Goal: Task Accomplishment & Management: Use online tool/utility

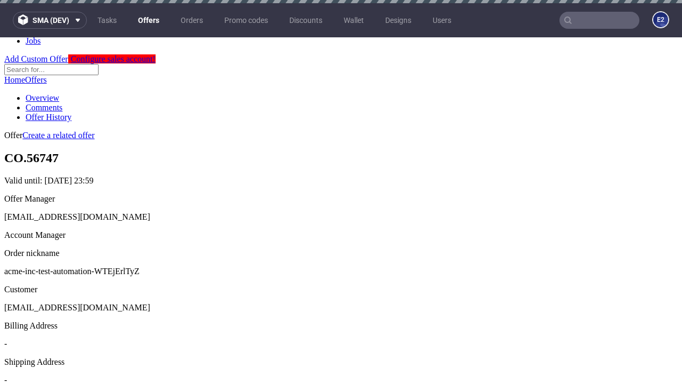
scroll to position [3, 0]
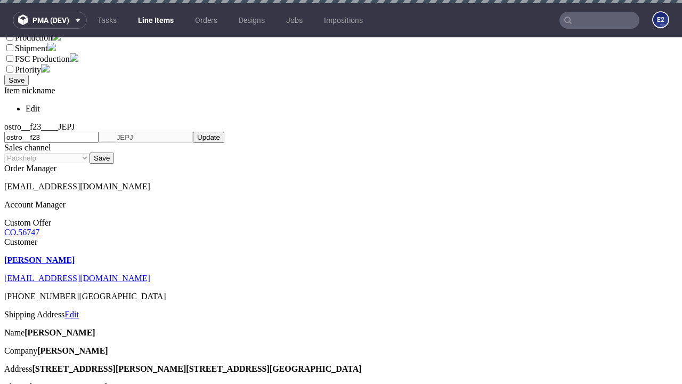
select select "accepted"
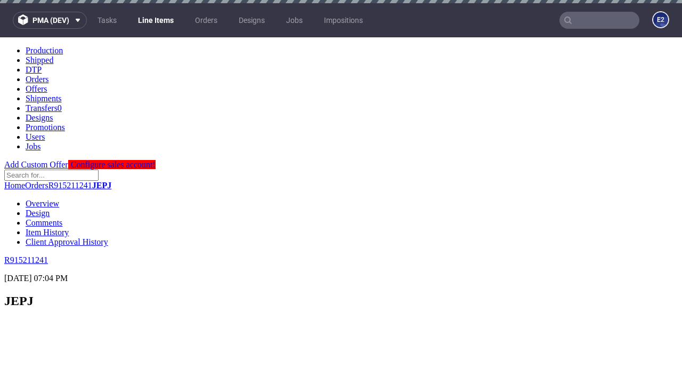
scroll to position [1768, 0]
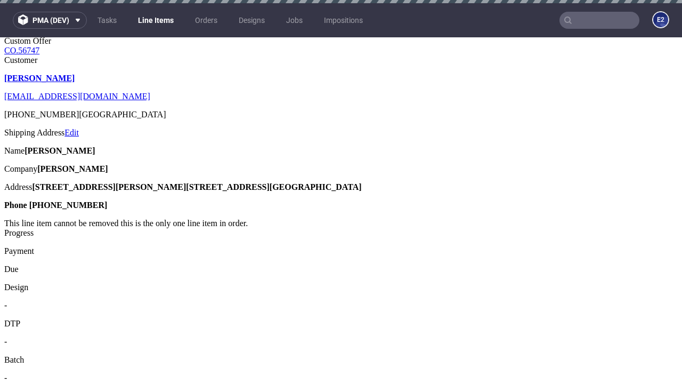
select select "received"
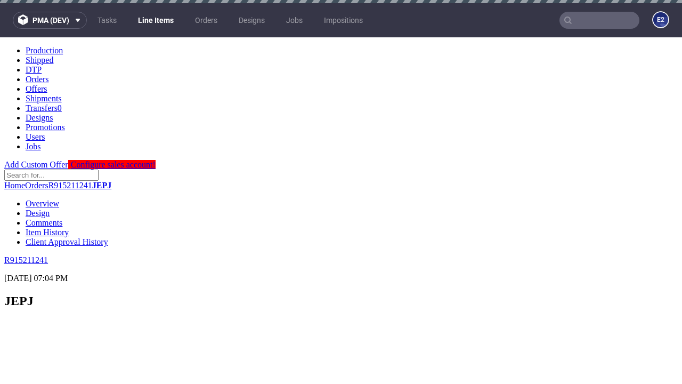
scroll to position [1853, 0]
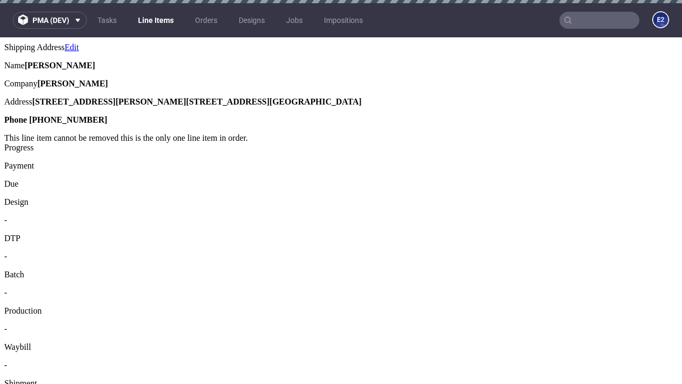
select select "accepted_dtp_issue_reprint"
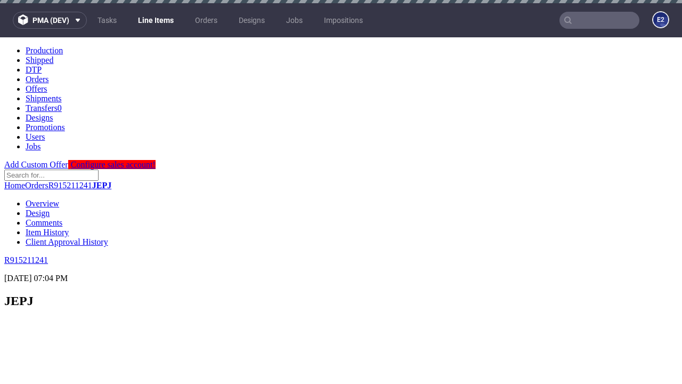
scroll to position [1765, 0]
